Goal: Check status

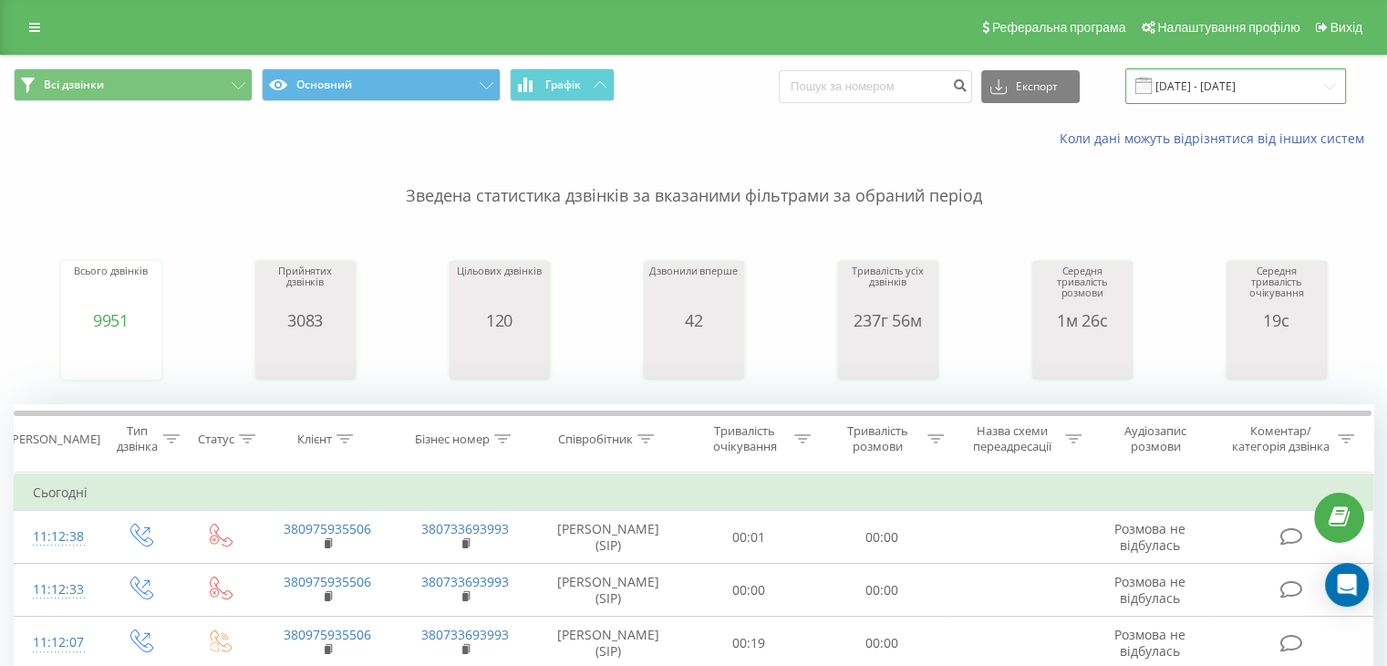
click at [1257, 88] on input "[DATE] - [DATE]" at bounding box center [1235, 86] width 221 height 36
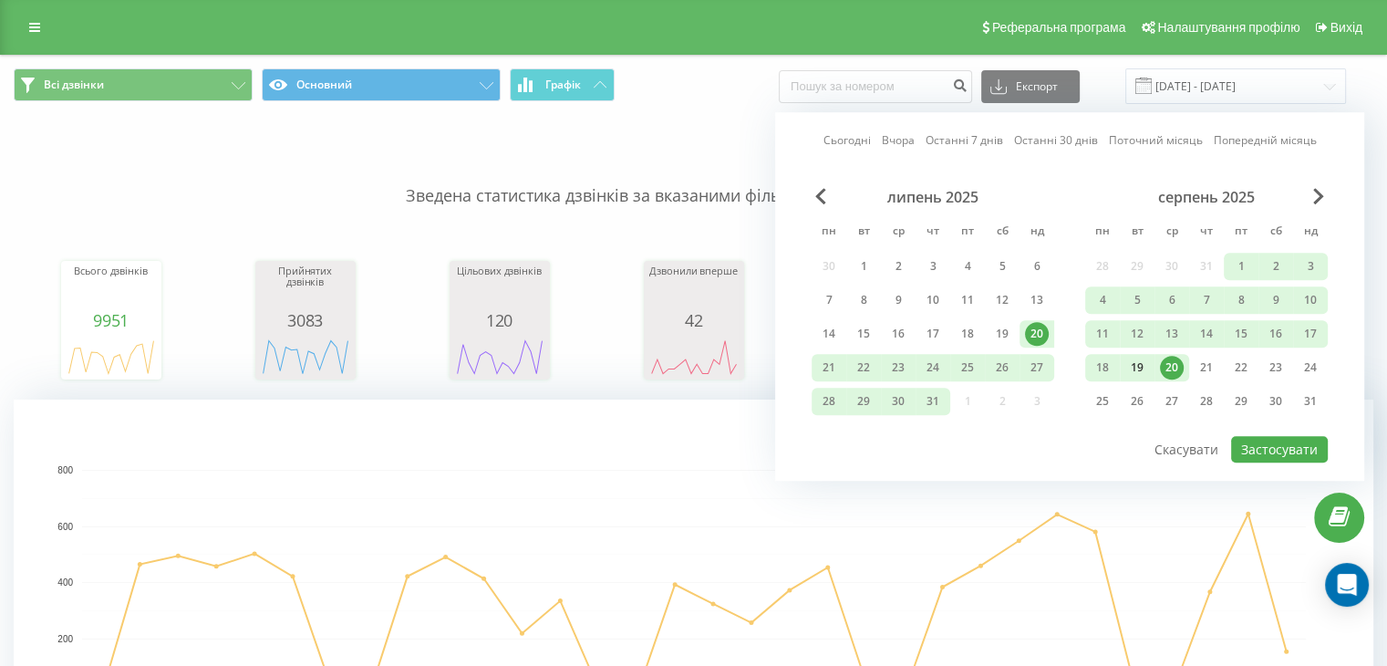
click at [1138, 363] on div "19" at bounding box center [1137, 368] width 24 height 24
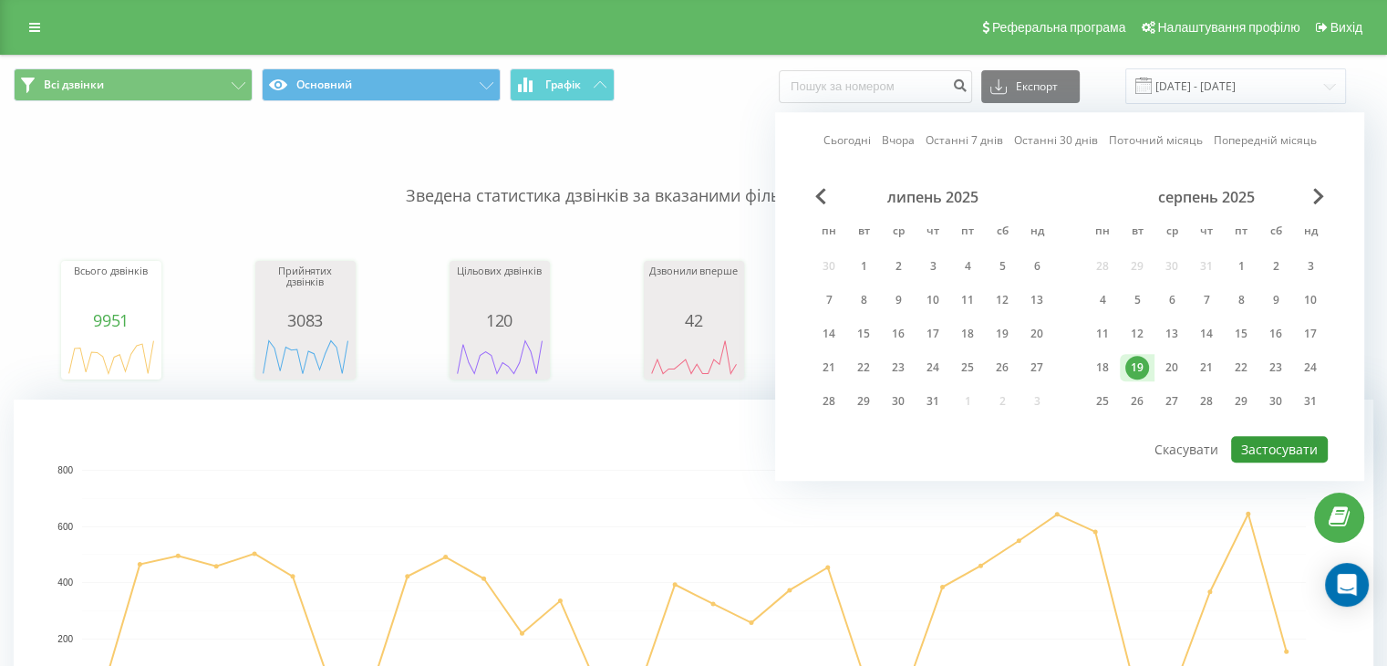
click at [1268, 441] on button "Застосувати" at bounding box center [1279, 449] width 97 height 26
type input "[DATE] - [DATE]"
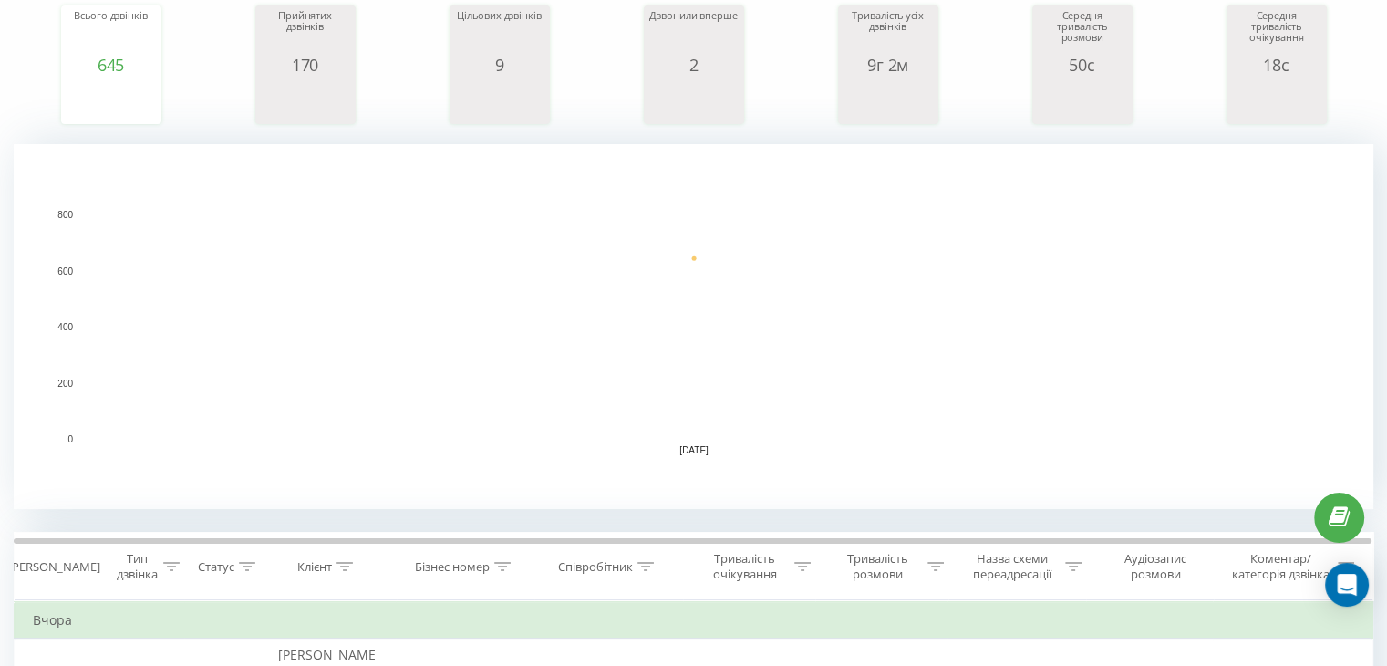
scroll to position [317, 0]
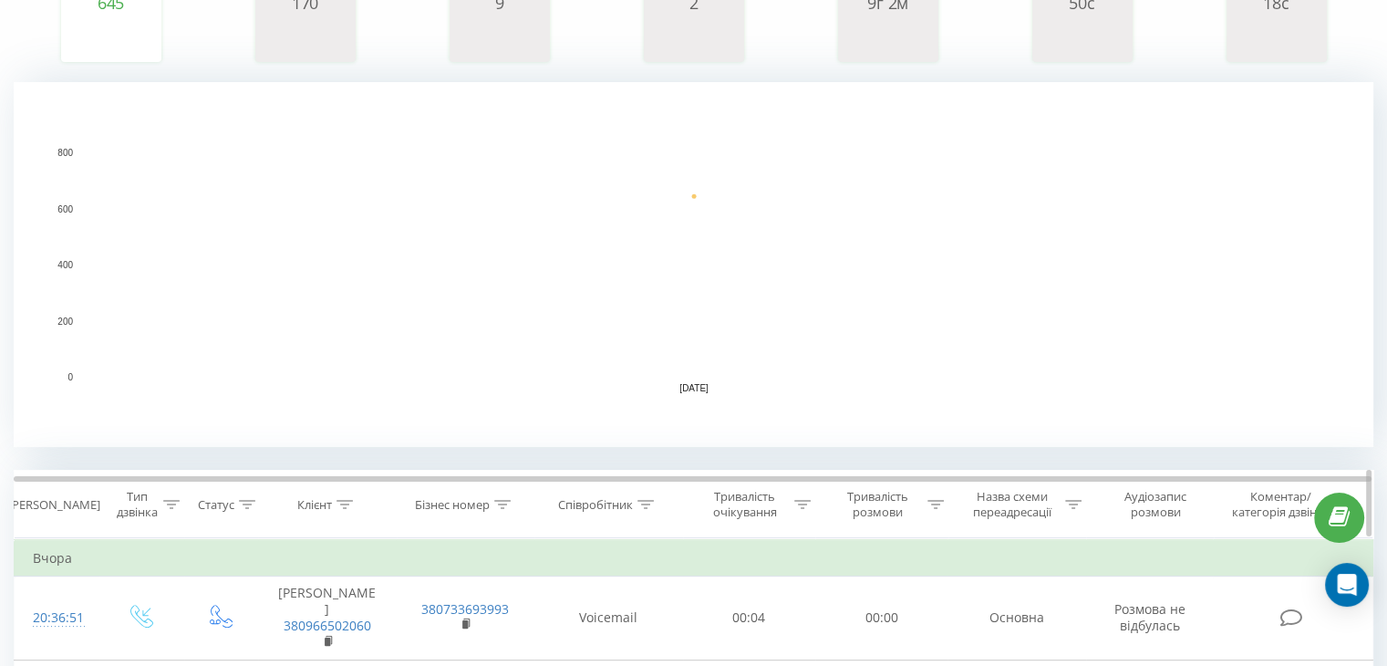
click at [500, 504] on icon at bounding box center [502, 504] width 16 height 9
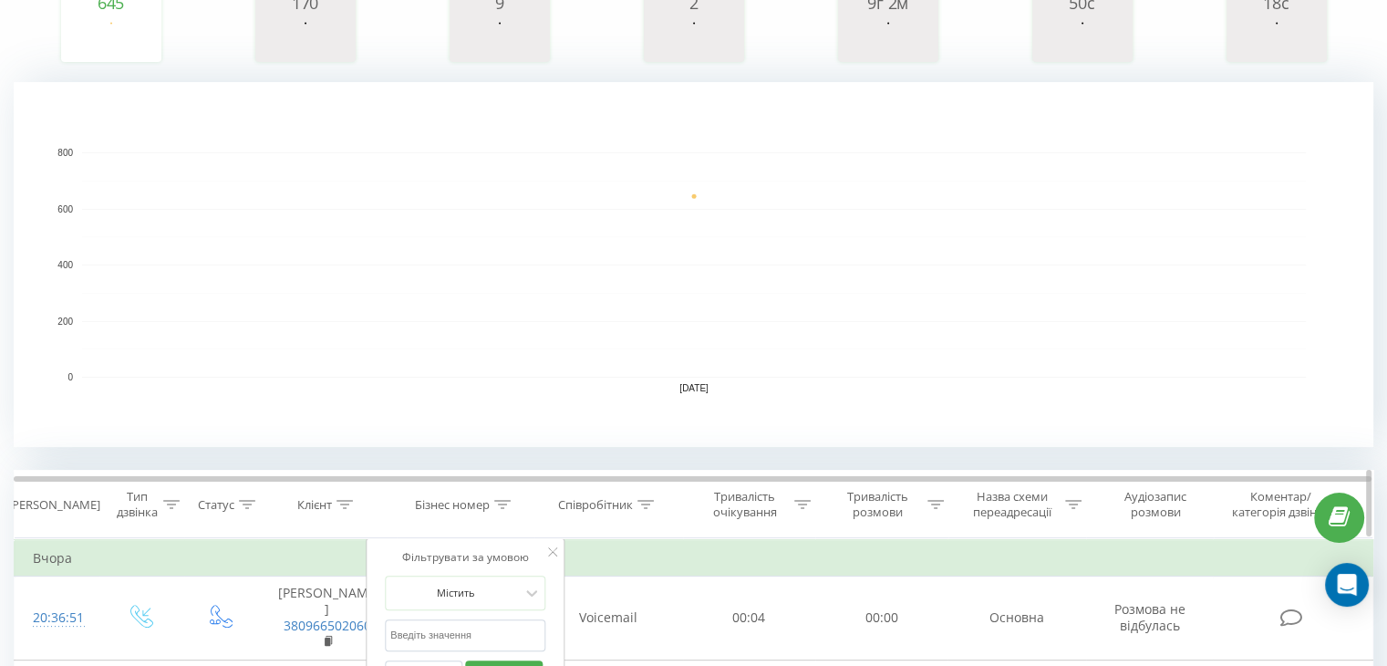
click at [657, 498] on div "Співробітник" at bounding box center [608, 505] width 149 height 16
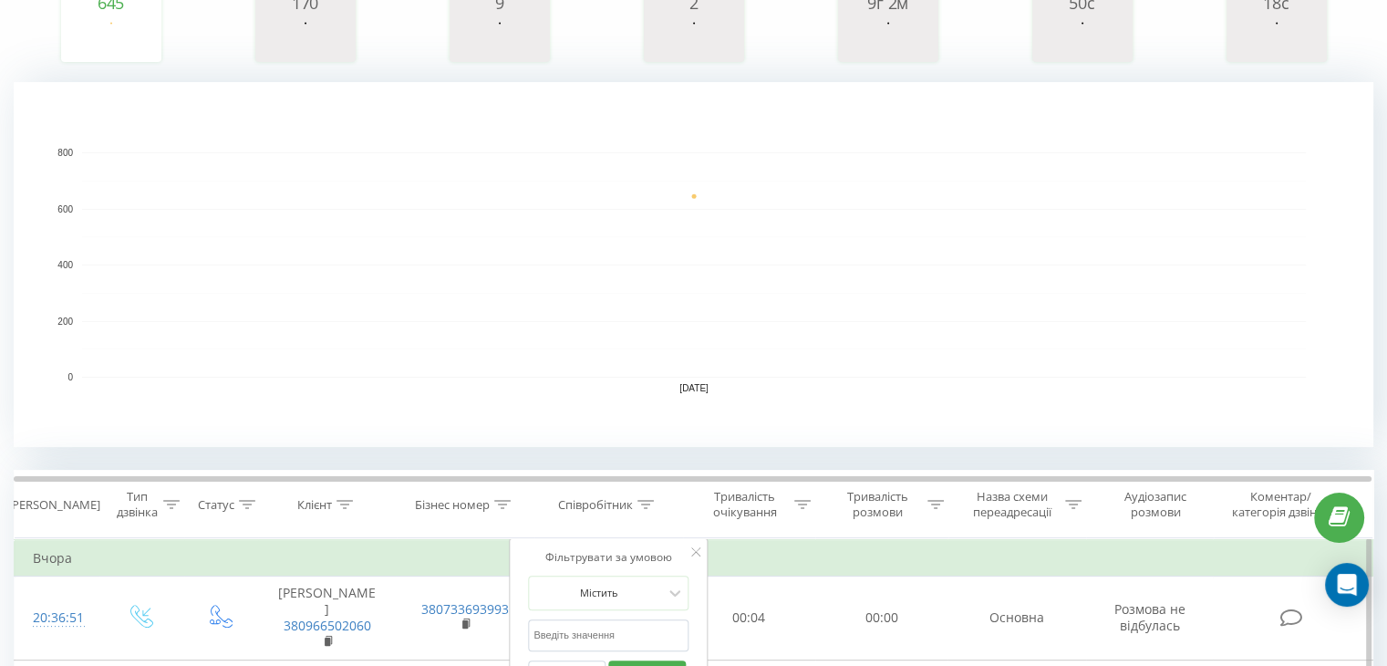
click at [623, 624] on input "text" at bounding box center [608, 635] width 160 height 32
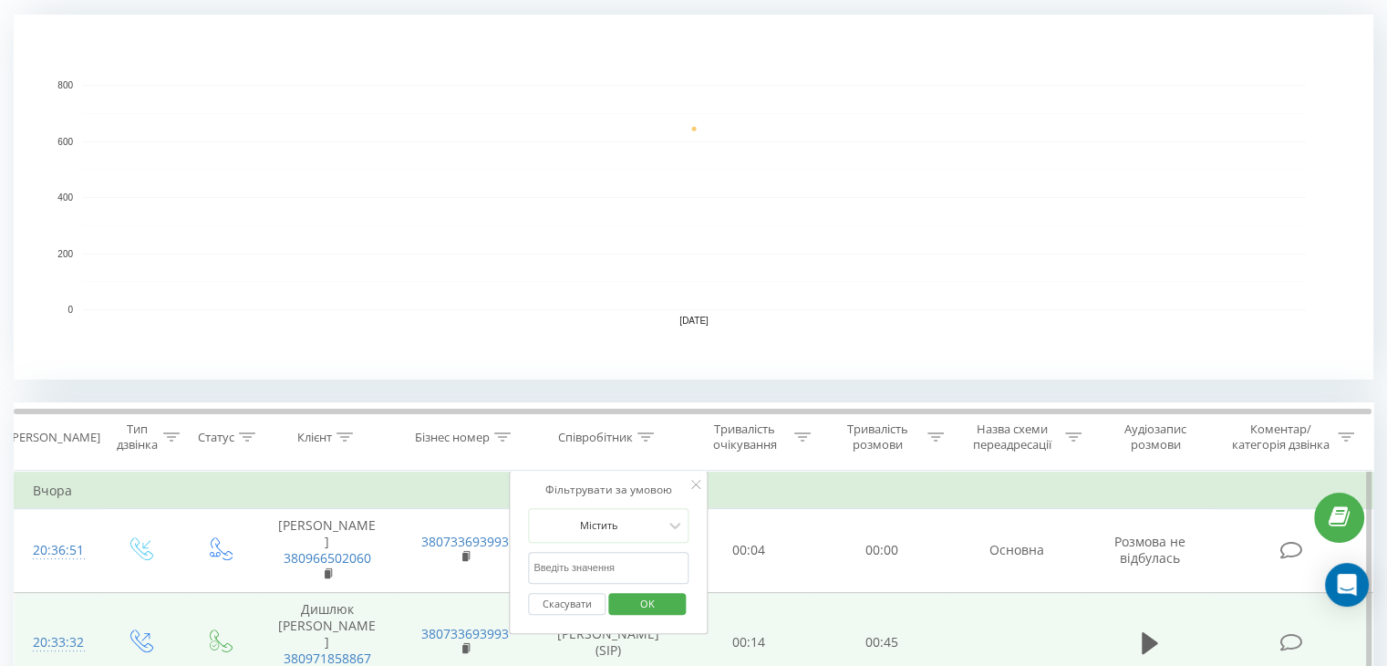
scroll to position [409, 0]
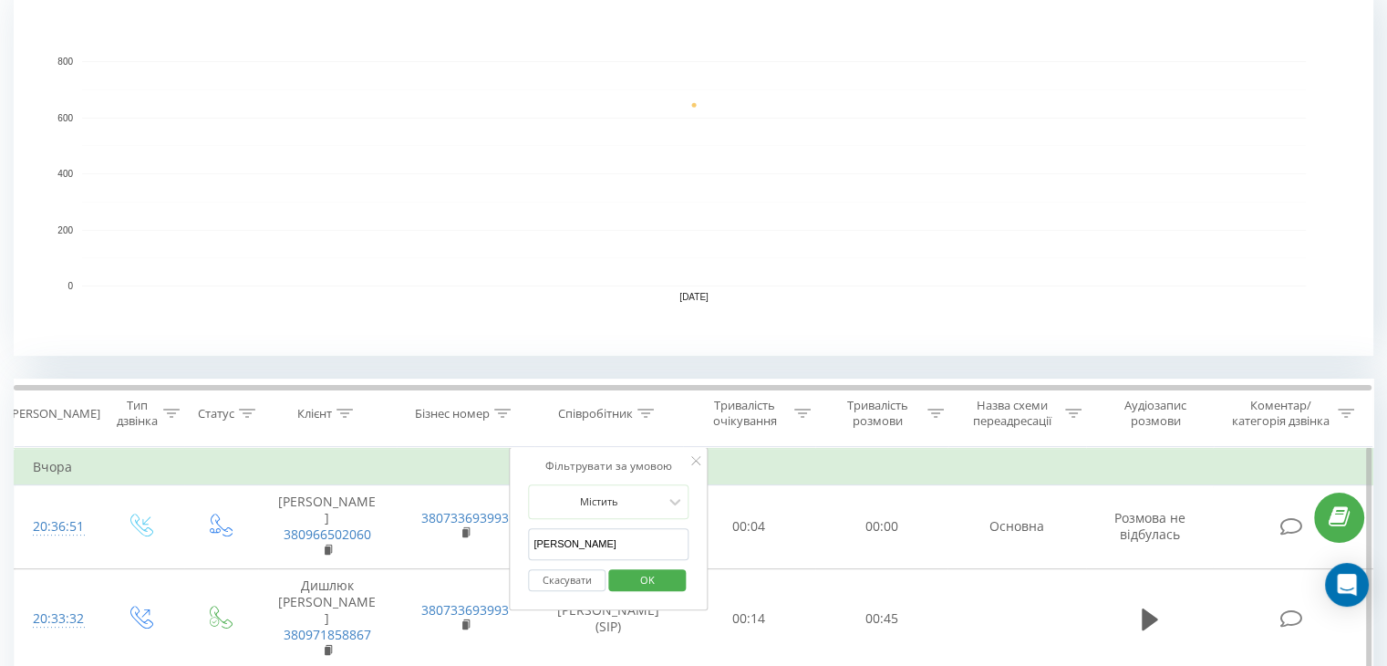
type input "[PERSON_NAME]"
click at [656, 579] on span "OK" at bounding box center [647, 579] width 51 height 28
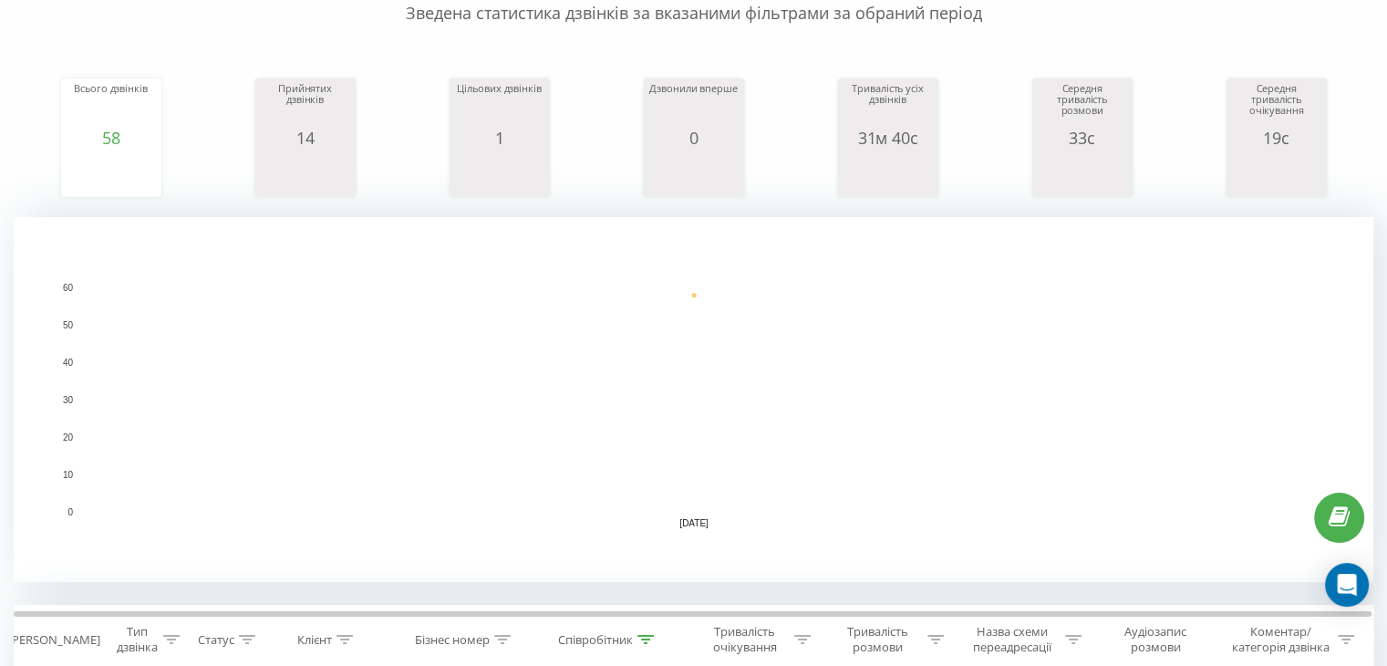
scroll to position [547, 0]
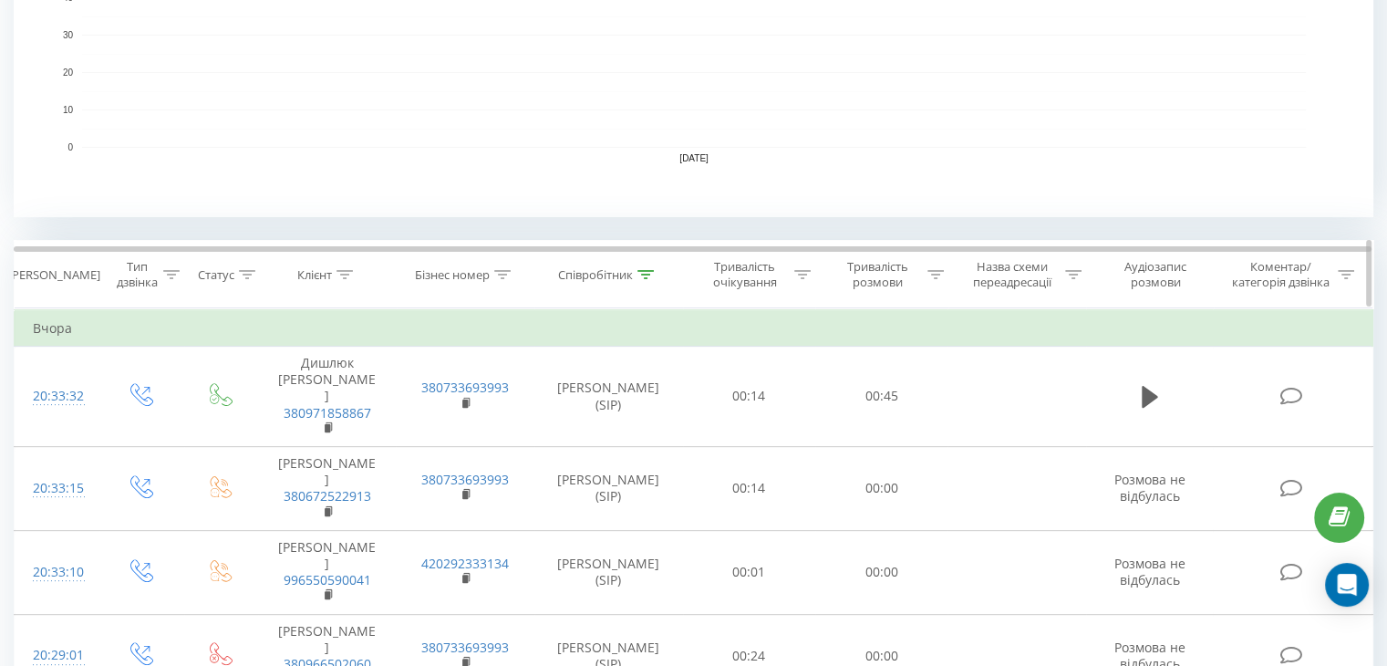
click at [943, 271] on icon at bounding box center [935, 274] width 16 height 9
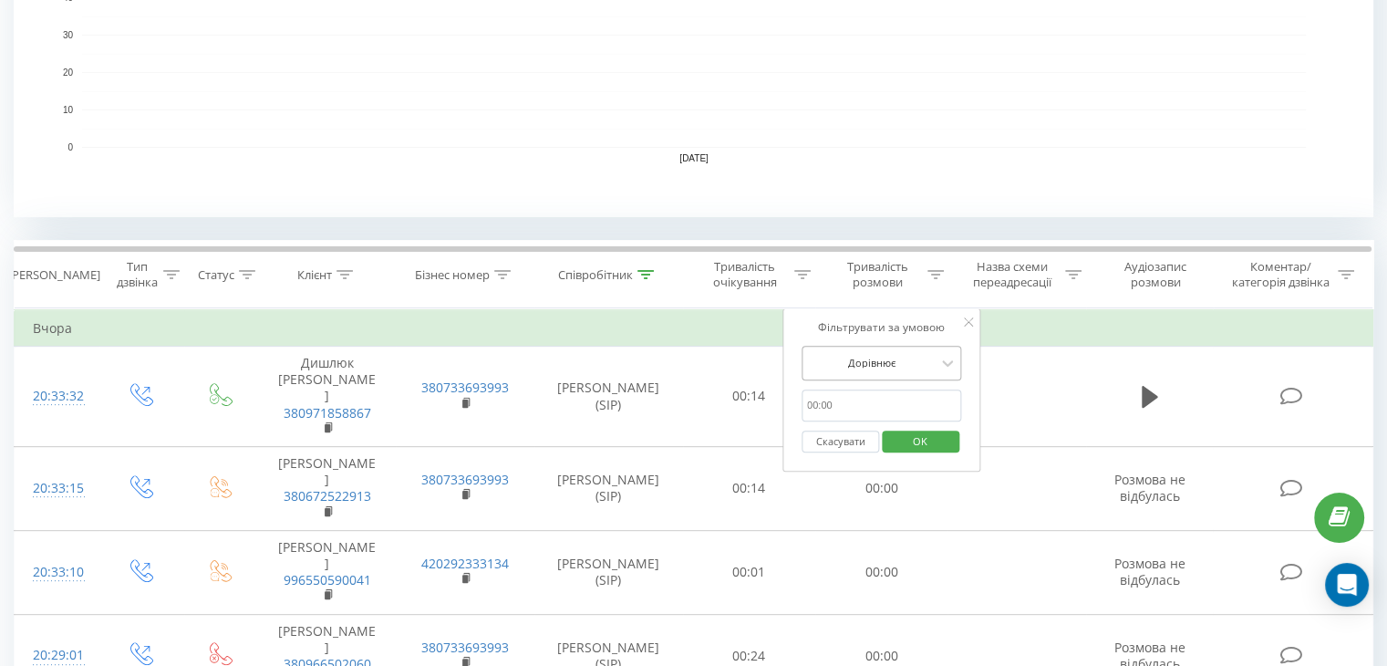
click at [890, 368] on div at bounding box center [871, 362] width 129 height 17
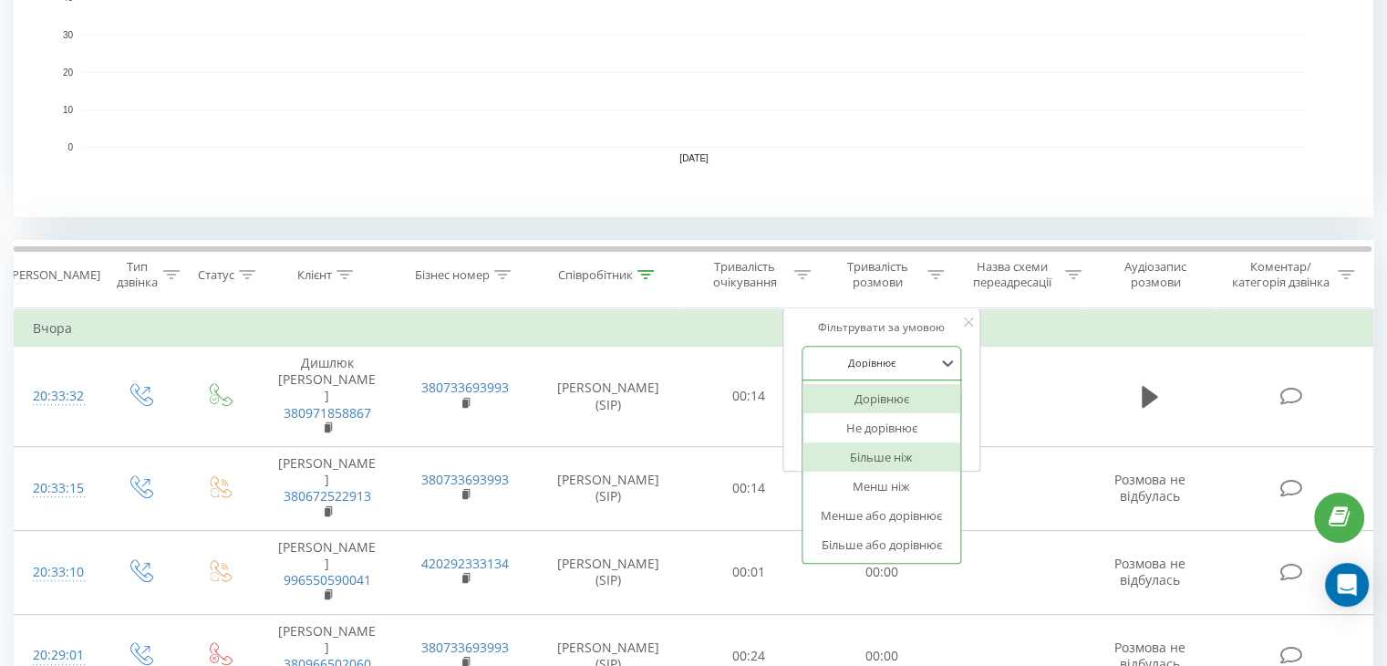
click at [890, 456] on div "Більше ніж" at bounding box center [881, 456] width 159 height 29
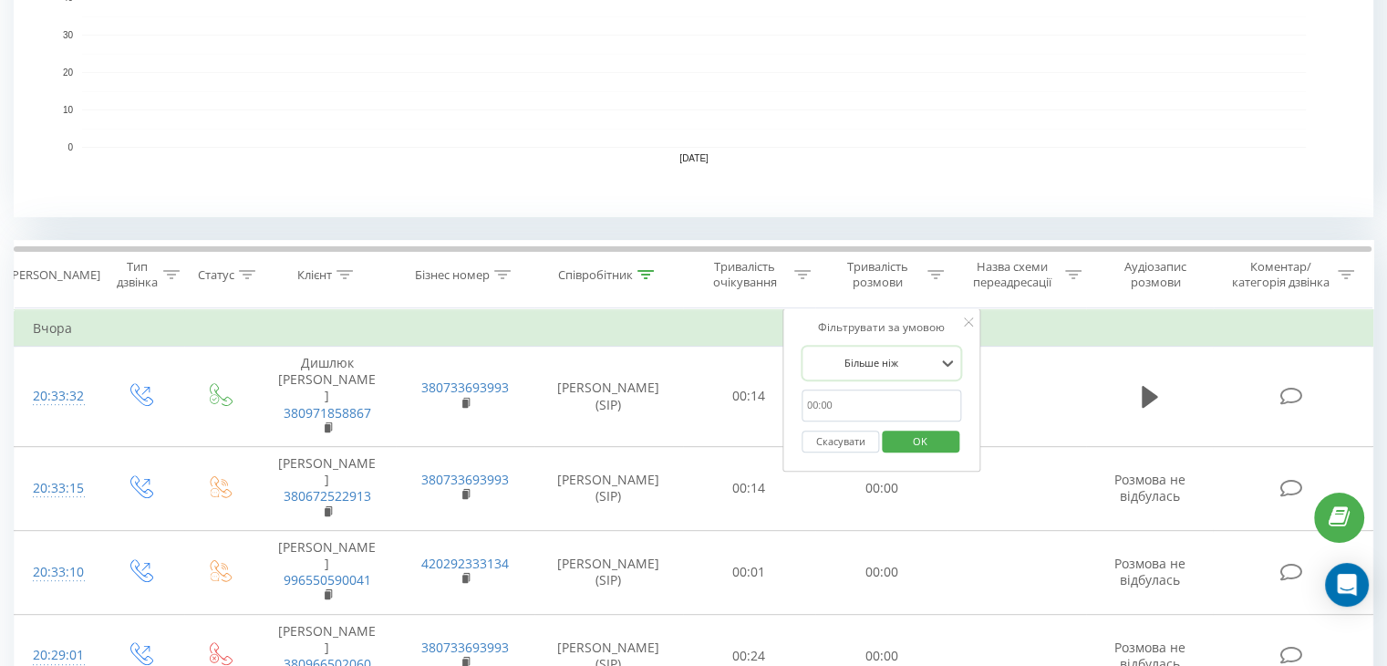
click at [885, 411] on input "text" at bounding box center [882, 405] width 160 height 32
type input "29"
click at [892, 437] on button "OK" at bounding box center [921, 441] width 78 height 23
